Goal: Task Accomplishment & Management: Manage account settings

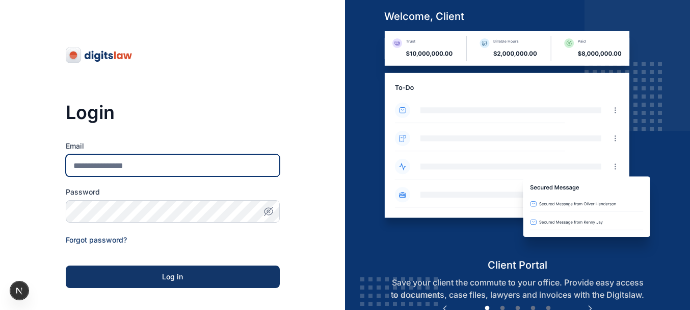
click at [117, 169] on input "Email" at bounding box center [173, 165] width 214 height 22
type input "**********"
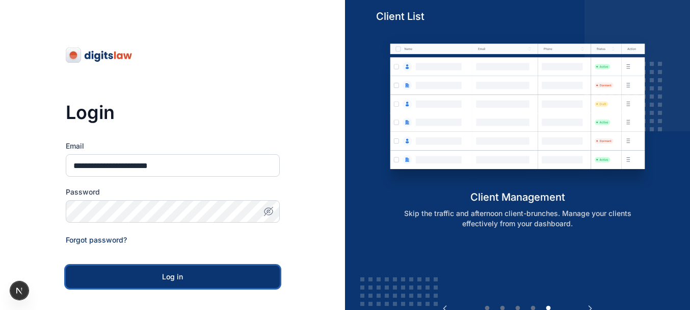
click at [168, 270] on button "Log in" at bounding box center [173, 276] width 214 height 22
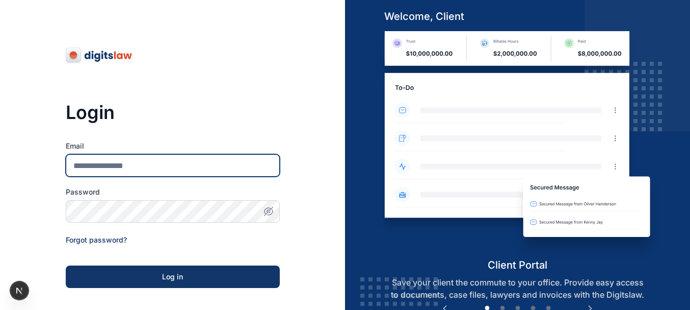
click at [174, 163] on input "Email" at bounding box center [173, 165] width 214 height 22
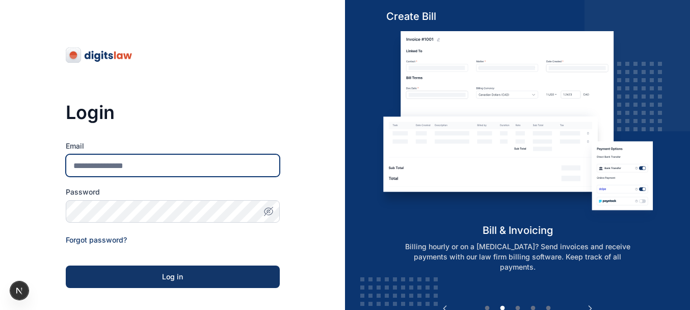
type input "**********"
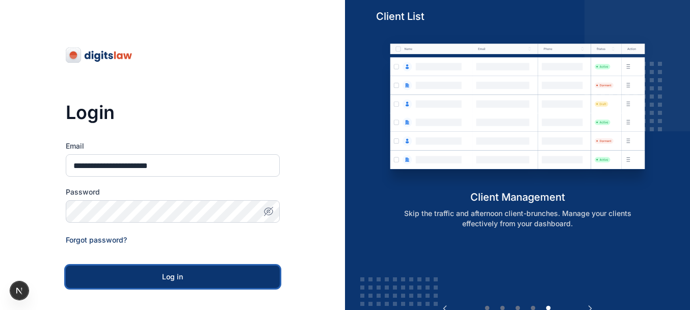
click at [197, 278] on div "Log in" at bounding box center [173, 276] width 182 height 10
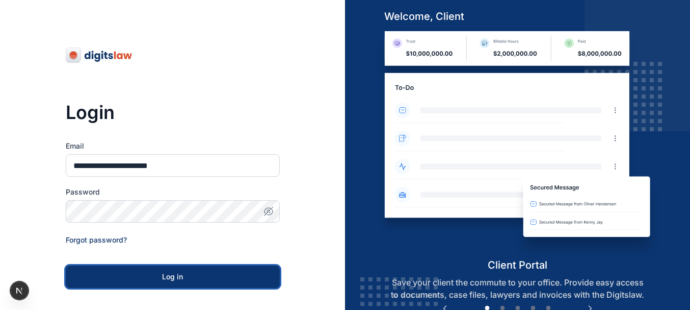
click at [197, 278] on div "Log in" at bounding box center [173, 276] width 182 height 10
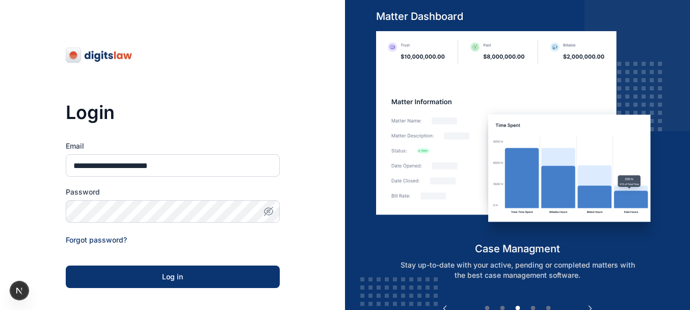
click at [197, 278] on div "Log in" at bounding box center [173, 276] width 182 height 10
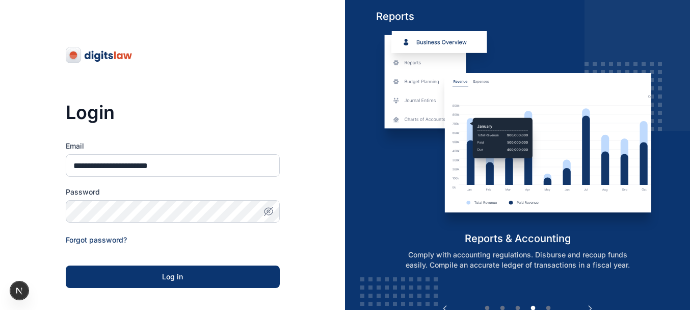
click at [197, 278] on div "Log in" at bounding box center [173, 276] width 182 height 10
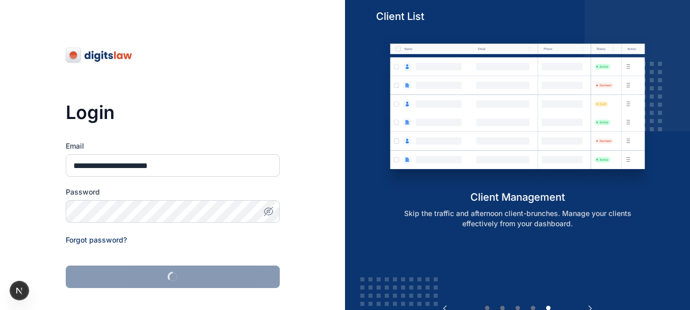
click at [270, 208] on icon "button" at bounding box center [267, 211] width 7 height 6
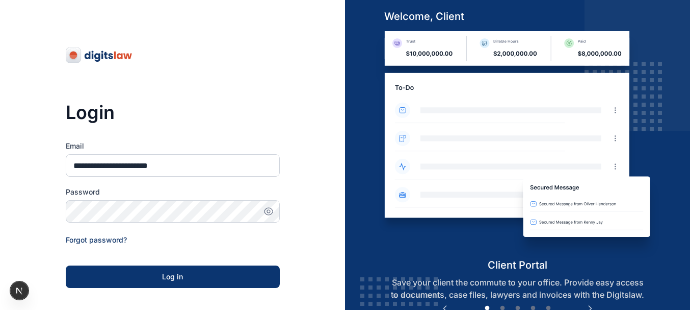
click at [234, 269] on button "Log in" at bounding box center [173, 276] width 214 height 22
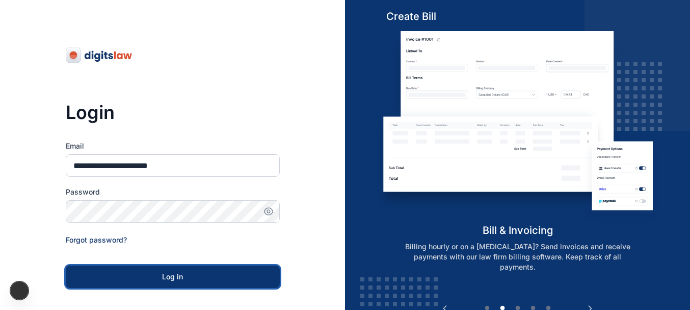
click at [234, 269] on button "Log in" at bounding box center [173, 276] width 214 height 22
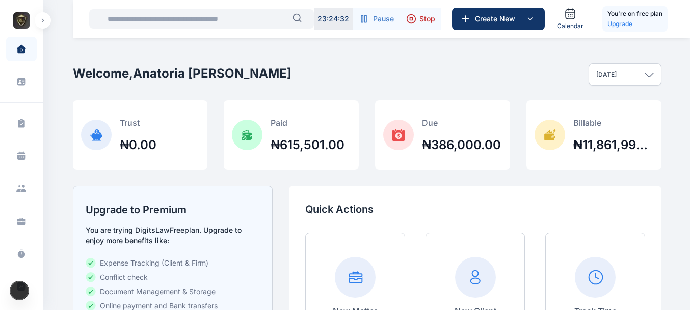
click at [411, 18] on icon at bounding box center [411, 19] width 3 height 3
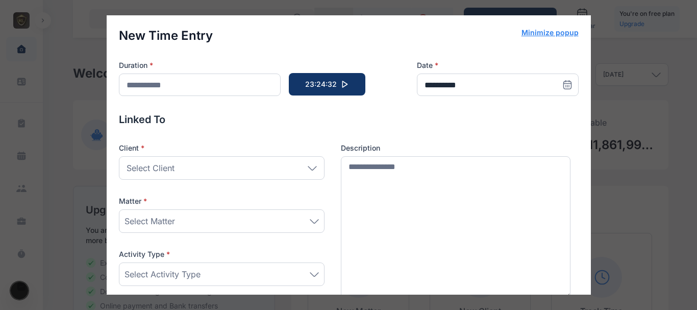
scroll to position [168, 0]
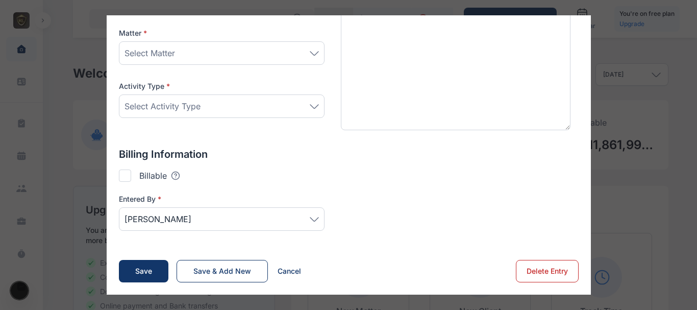
type input "*******"
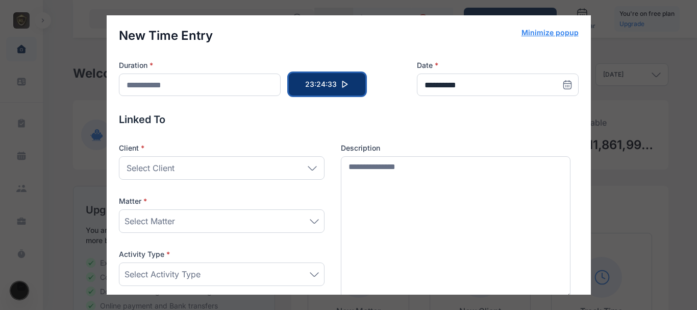
click at [344, 86] on icon "button" at bounding box center [345, 84] width 8 height 8
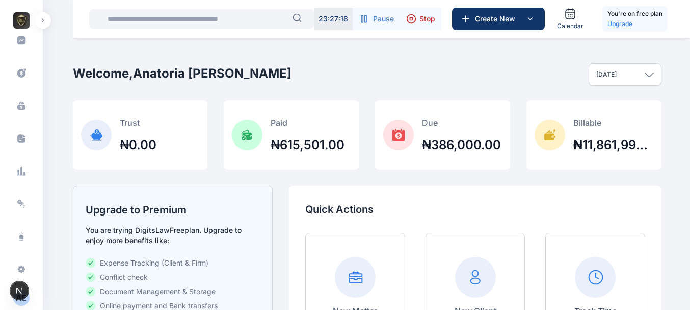
click at [43, 25] on button "button" at bounding box center [43, 20] width 16 height 16
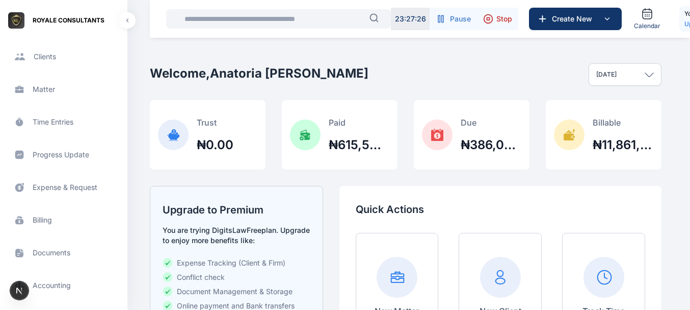
scroll to position [173, 0]
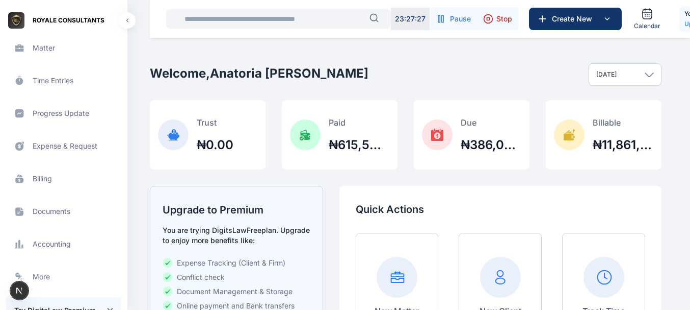
click at [44, 48] on span "Matter matter matter" at bounding box center [63, 48] width 115 height 24
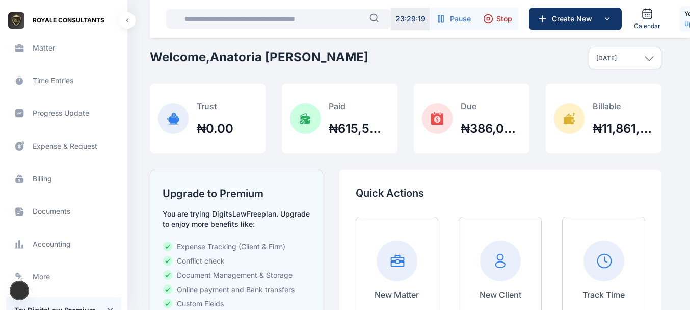
scroll to position [0, 0]
